Goal: Task Accomplishment & Management: Manage account settings

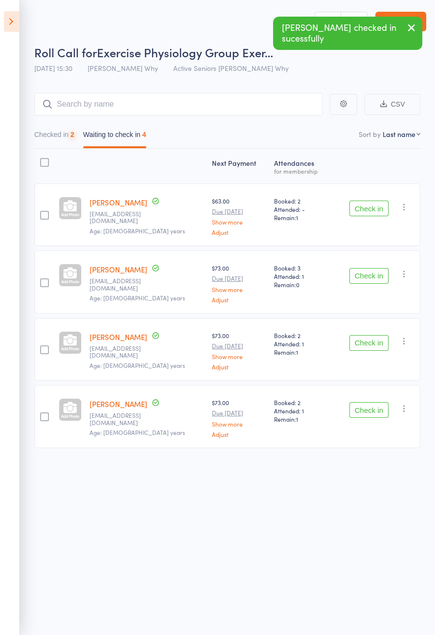
click at [367, 211] on button "Check in" at bounding box center [368, 209] width 39 height 16
click at [373, 268] on button "Check in" at bounding box center [368, 276] width 39 height 16
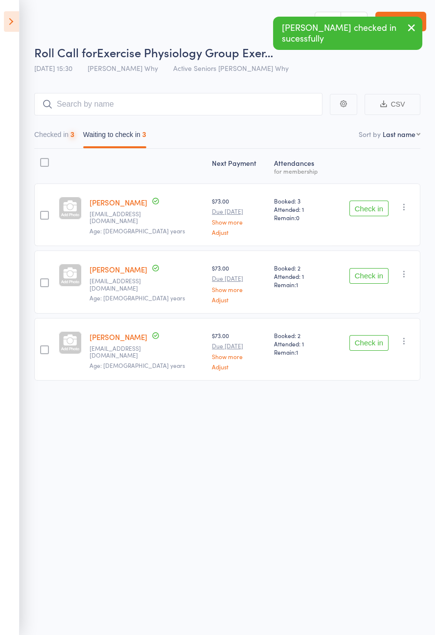
click at [379, 268] on button "Check in" at bounding box center [368, 276] width 39 height 16
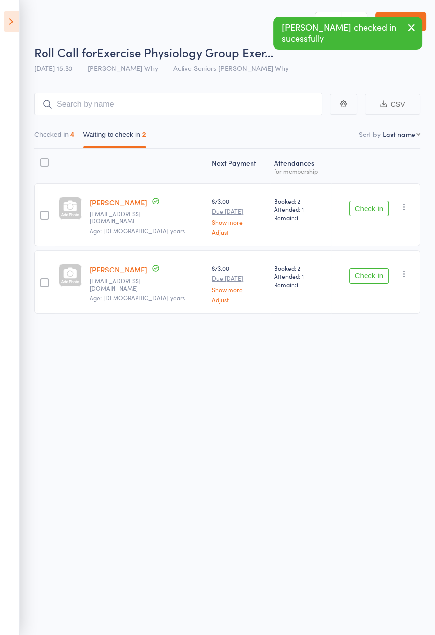
click at [370, 209] on button "Check in" at bounding box center [368, 209] width 39 height 16
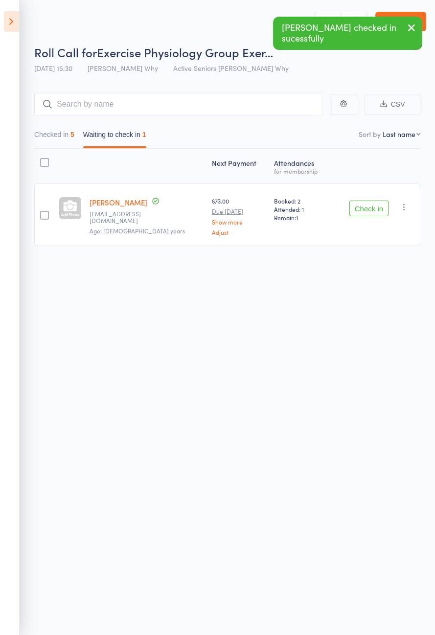
click at [5, 15] on icon at bounding box center [11, 21] width 15 height 21
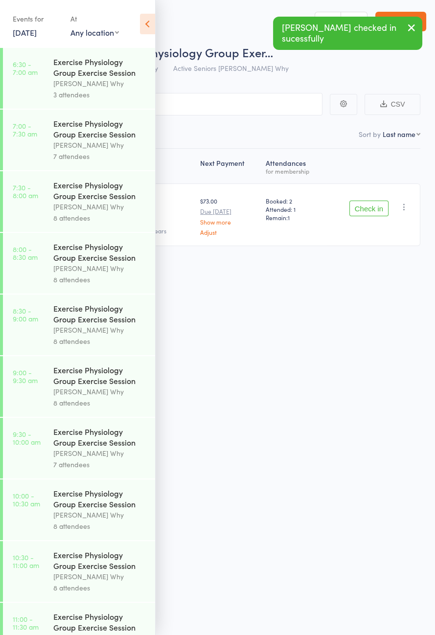
click at [160, 24] on header "Roll Call for Exercise Physiology Group Exer… 13 Aug 15:30 Dee Why Active Senio…" at bounding box center [217, 39] width 435 height 78
click at [150, 32] on icon at bounding box center [147, 24] width 15 height 21
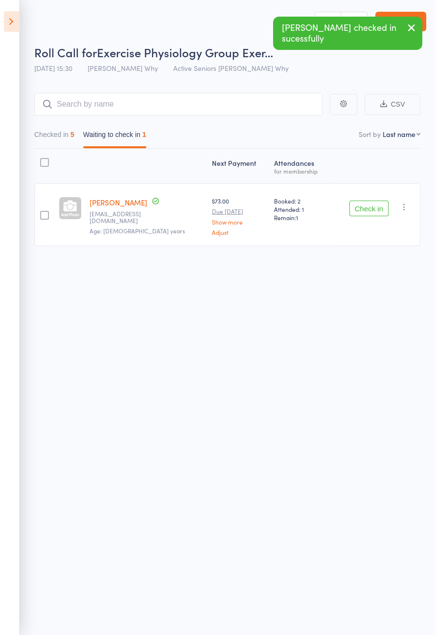
click at [363, 206] on button "Check in" at bounding box center [368, 209] width 39 height 16
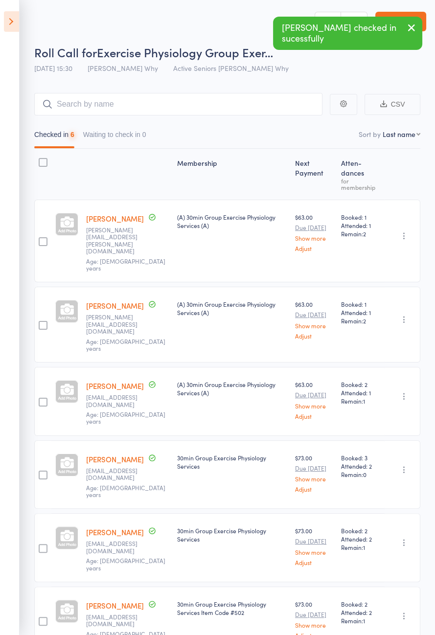
click at [17, 18] on icon at bounding box center [11, 21] width 15 height 21
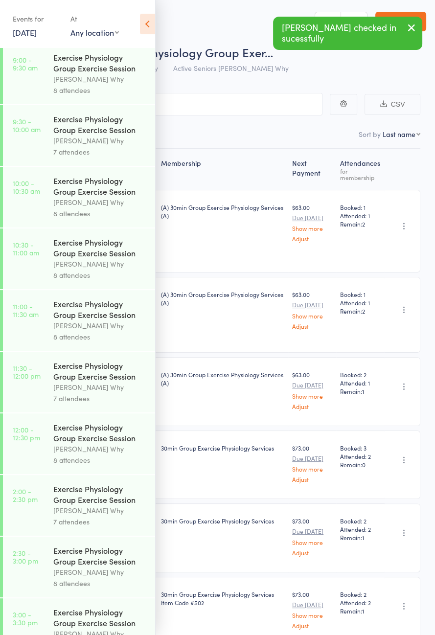
scroll to position [498, 0]
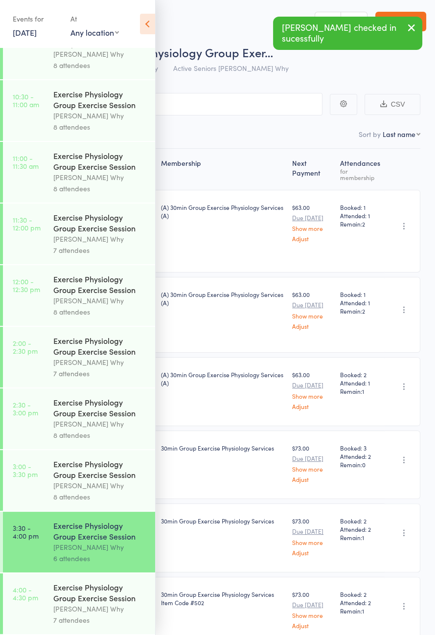
click at [122, 600] on div "Exercise Physiology Group Exercise Session" at bounding box center [99, 593] width 93 height 22
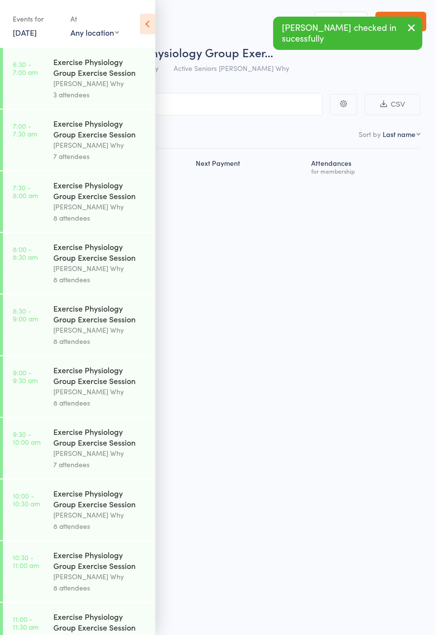
click at [144, 21] on icon at bounding box center [147, 24] width 15 height 21
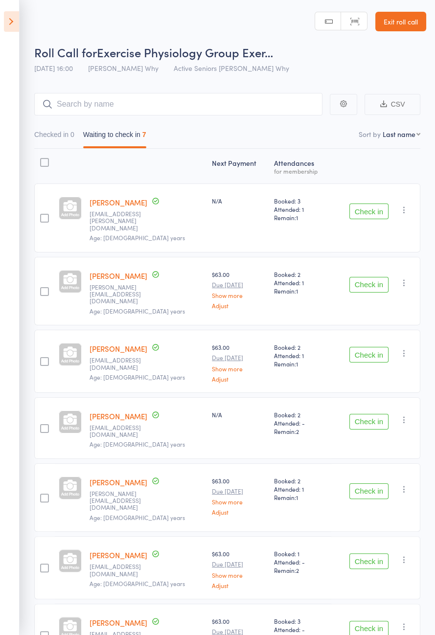
click at [361, 207] on button "Check in" at bounding box center [368, 211] width 39 height 16
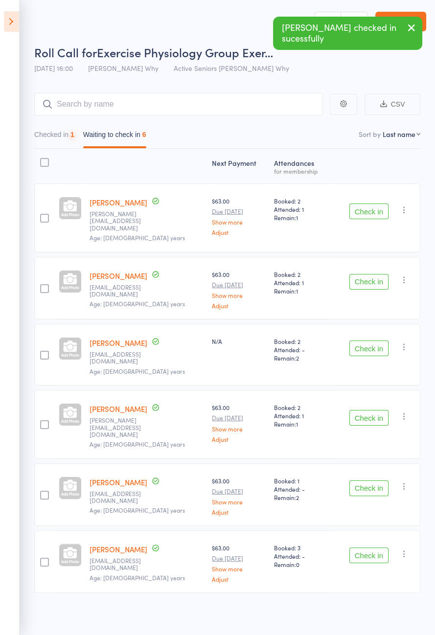
click at [373, 211] on button "Check in" at bounding box center [368, 211] width 39 height 16
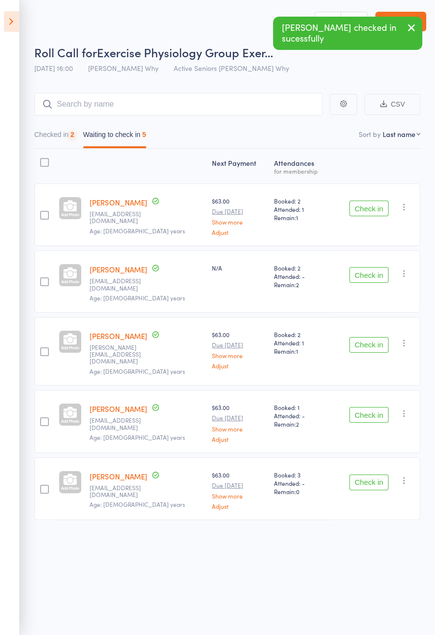
click at [377, 209] on button "Check in" at bounding box center [368, 209] width 39 height 16
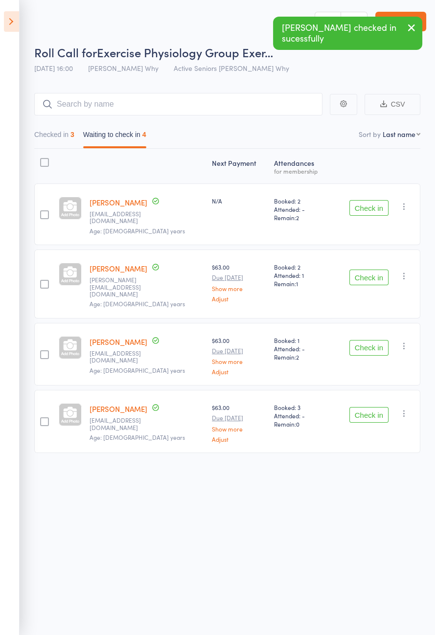
click at [378, 207] on button "Check in" at bounding box center [368, 208] width 39 height 16
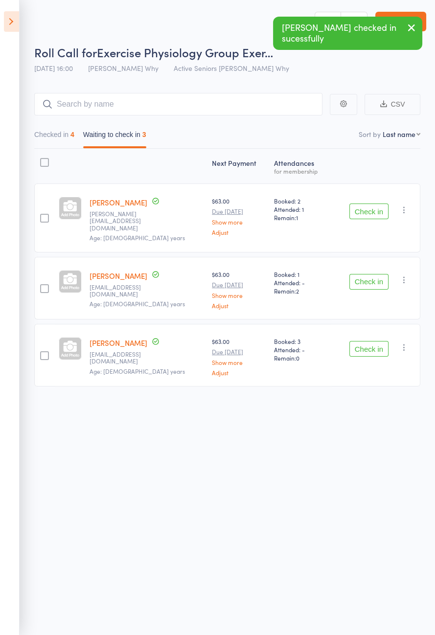
click at [377, 211] on button "Check in" at bounding box center [368, 211] width 39 height 16
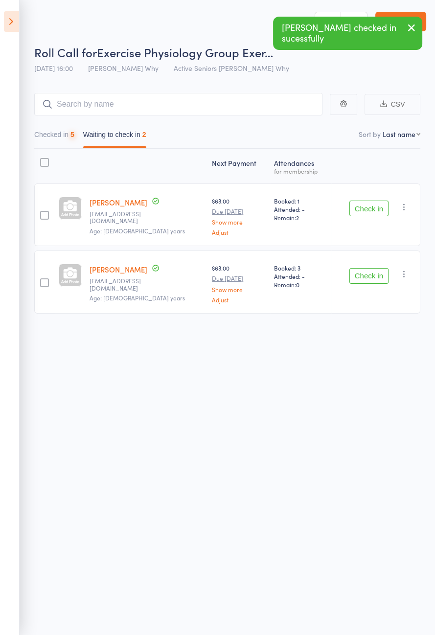
click at [371, 209] on button "Check in" at bounding box center [368, 209] width 39 height 16
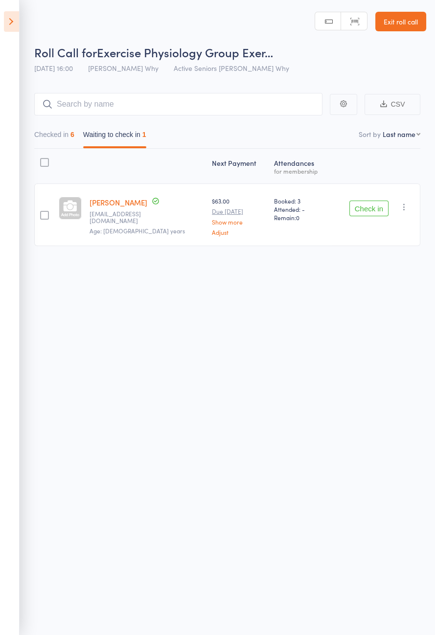
click at [15, 27] on icon at bounding box center [11, 21] width 15 height 21
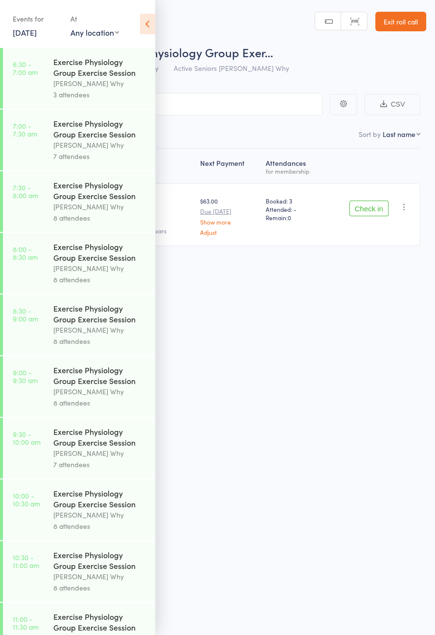
click at [146, 24] on icon at bounding box center [147, 24] width 15 height 21
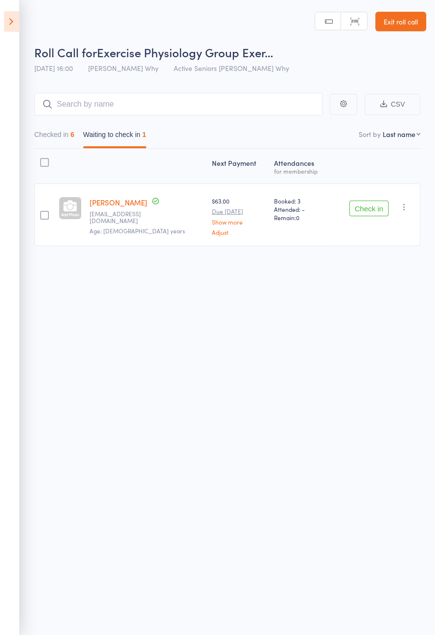
click at [65, 136] on button "Checked in 6" at bounding box center [54, 137] width 40 height 22
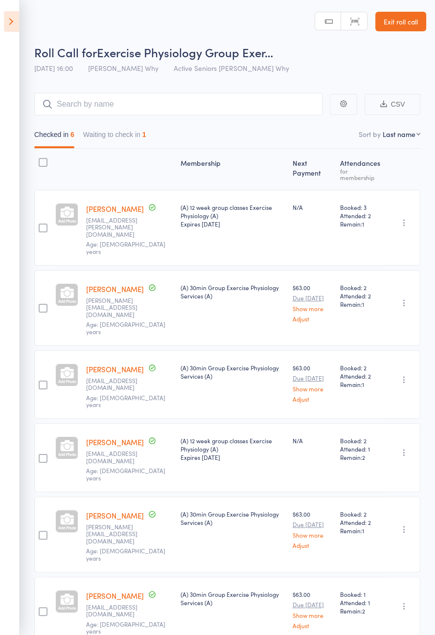
click at [131, 590] on link "[PERSON_NAME]" at bounding box center [115, 595] width 58 height 10
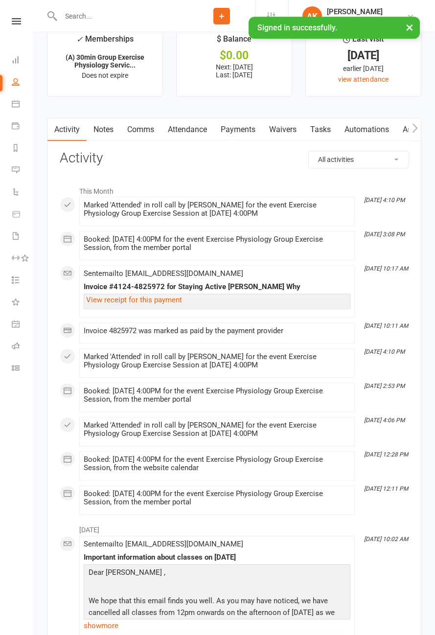
scroll to position [1253, 0]
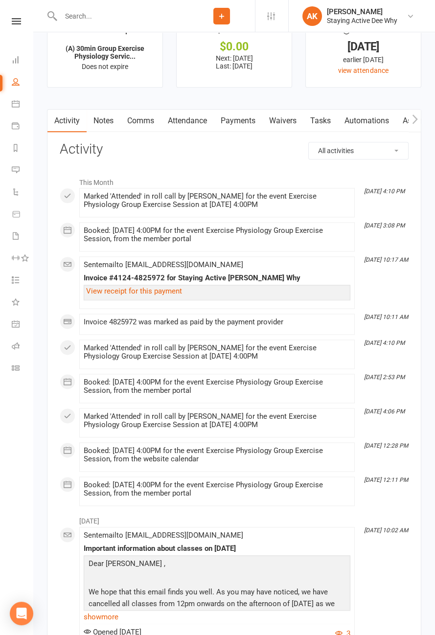
click at [106, 118] on link "Notes" at bounding box center [104, 121] width 34 height 22
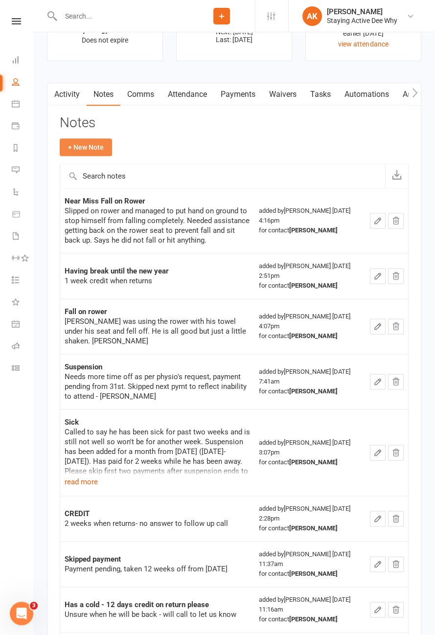
click at [94, 145] on button "+ New Note" at bounding box center [86, 147] width 52 height 18
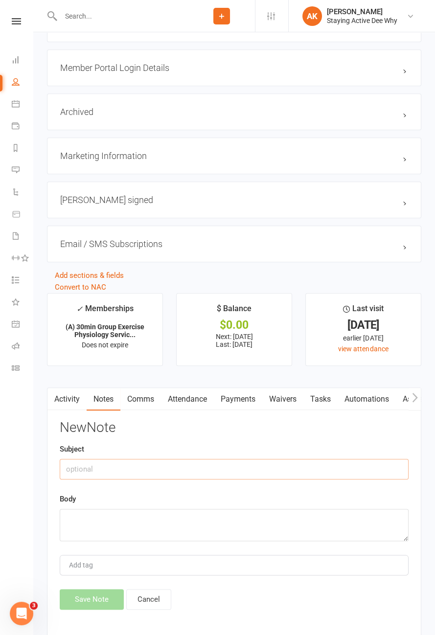
click at [144, 468] on input "text" at bounding box center [234, 469] width 349 height 21
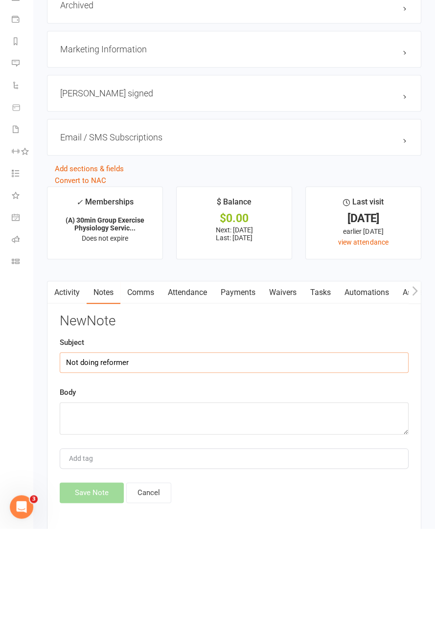
type input "Not doing reformer"
click at [158, 514] on textarea at bounding box center [234, 525] width 349 height 32
type textarea "Physio had"
click at [179, 467] on input "Not doing reformer" at bounding box center [234, 469] width 349 height 21
type input "Not doing reformer bridge"
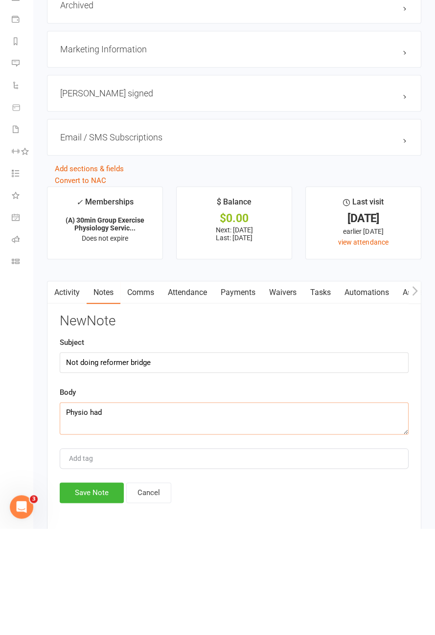
click at [183, 519] on textarea "Physio had" at bounding box center [234, 525] width 349 height 32
type textarea "Physio has advised not to do reformer bridge exercise for a few weeks"
click at [97, 591] on button "Save Note" at bounding box center [92, 599] width 64 height 21
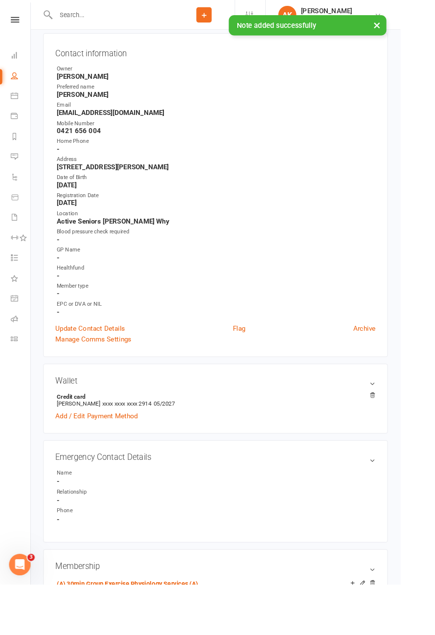
scroll to position [0, 0]
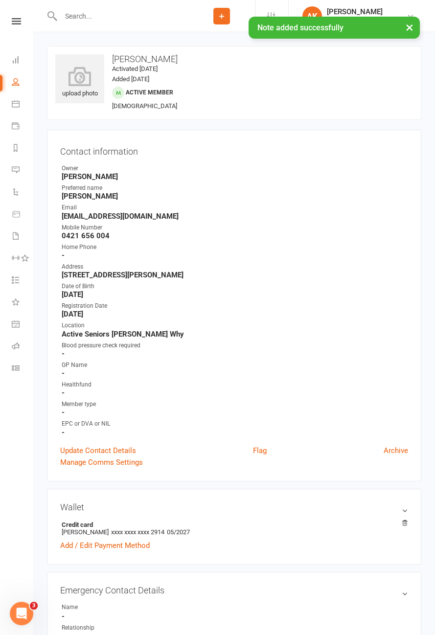
click at [256, 450] on link "Flag" at bounding box center [260, 451] width 14 height 12
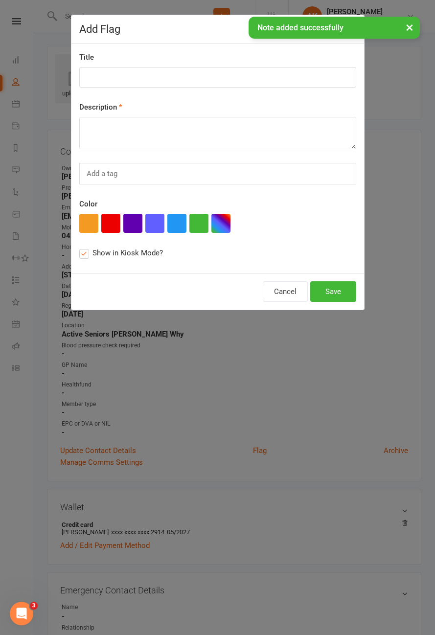
click at [89, 222] on button "button" at bounding box center [88, 223] width 19 height 19
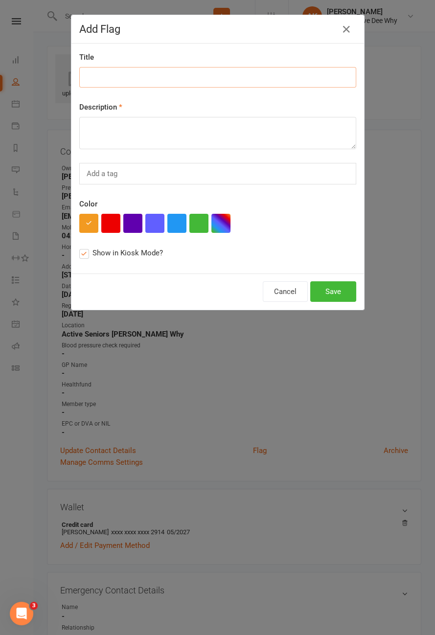
click at [112, 74] on input at bounding box center [217, 77] width 277 height 21
type input "No reformer bridge"
click at [155, 126] on textarea at bounding box center [217, 133] width 277 height 32
type textarea "Physio has advised not to do reformer bridge for a few weeks"
click at [327, 289] on button "Save" at bounding box center [333, 291] width 46 height 21
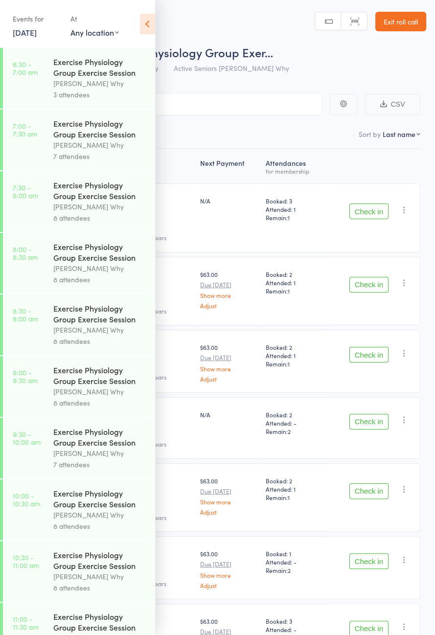
click at [148, 22] on icon at bounding box center [147, 24] width 15 height 21
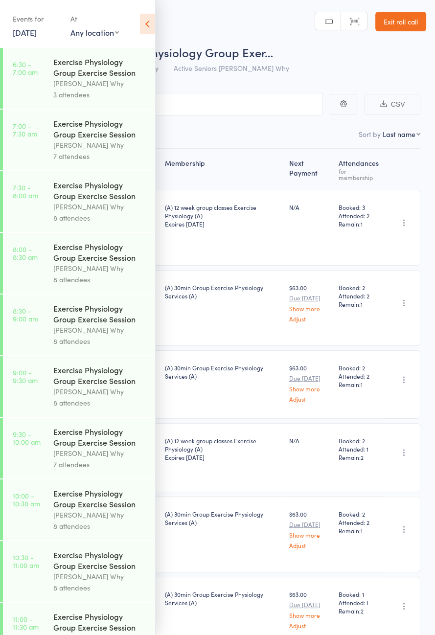
click at [153, 18] on icon at bounding box center [147, 24] width 15 height 21
